Goal: Task Accomplishment & Management: Manage account settings

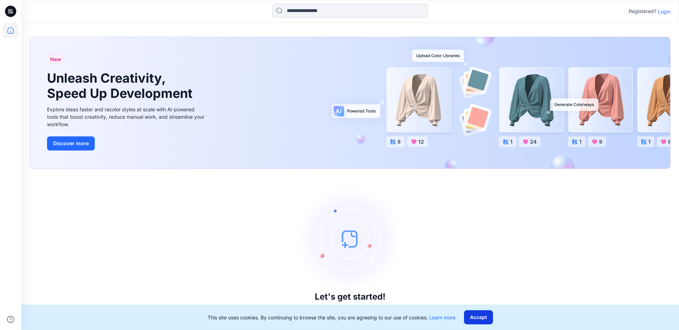
click at [480, 314] on button "Accept" at bounding box center [478, 318] width 29 height 14
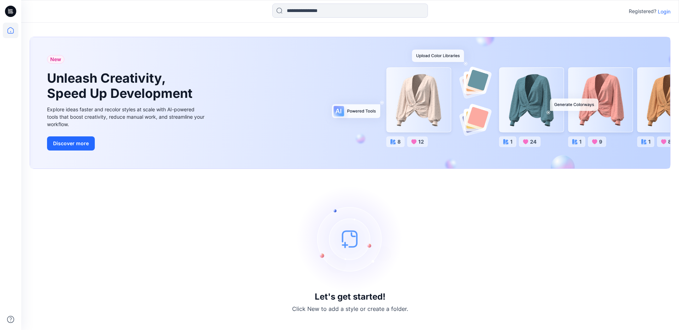
click at [13, 15] on icon at bounding box center [10, 11] width 11 height 11
click at [13, 28] on icon at bounding box center [11, 31] width 16 height 16
click at [667, 12] on p "Login" at bounding box center [664, 11] width 13 height 7
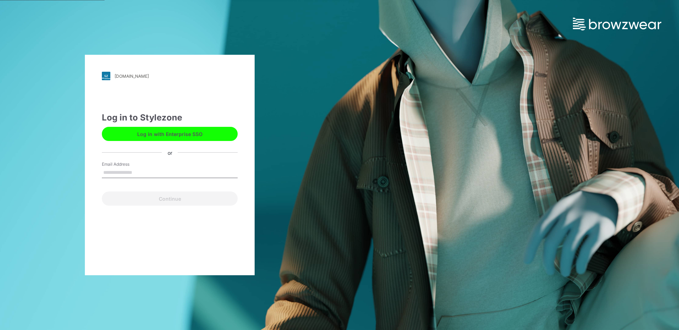
click at [189, 137] on button "Log in with Enterprise SSO" at bounding box center [170, 134] width 136 height 14
type input "**********"
click at [102, 192] on button "Continue" at bounding box center [170, 199] width 136 height 14
